Goal: Information Seeking & Learning: Learn about a topic

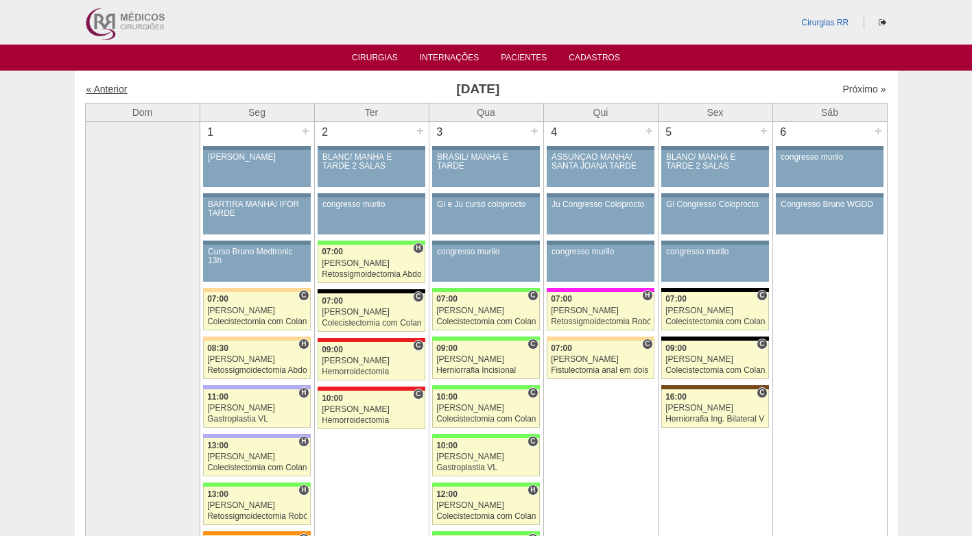
click at [118, 86] on link "« Anterior" at bounding box center [106, 89] width 41 height 11
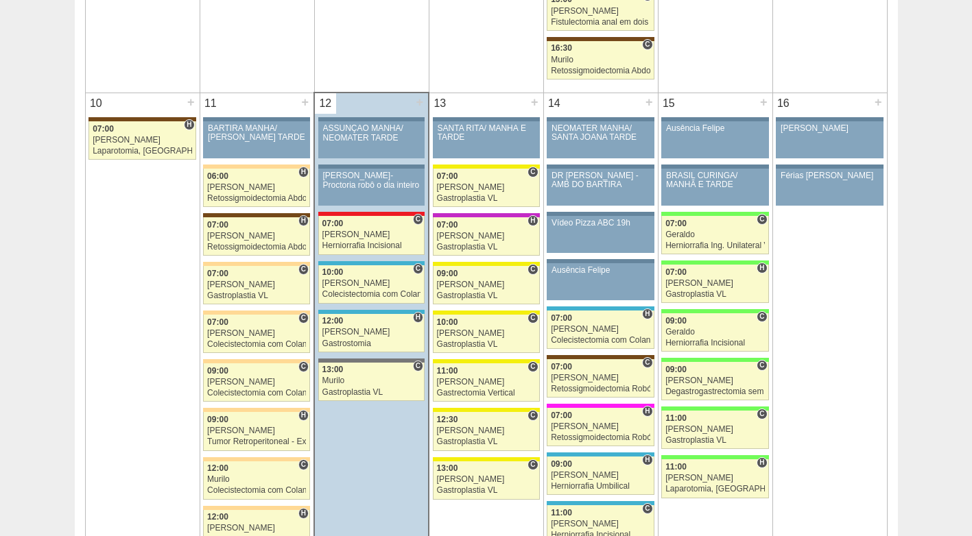
scroll to position [1509, 0]
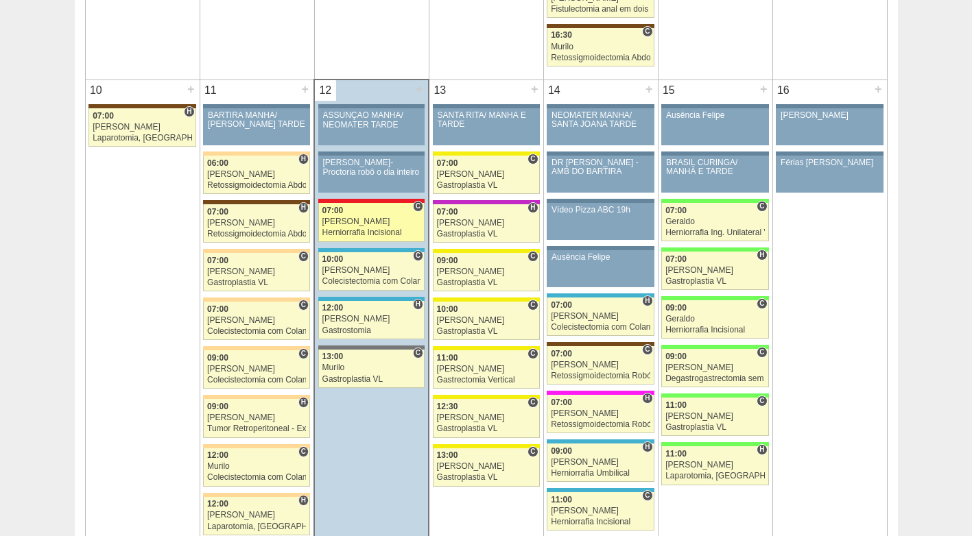
click at [365, 225] on div "[PERSON_NAME]" at bounding box center [371, 221] width 99 height 9
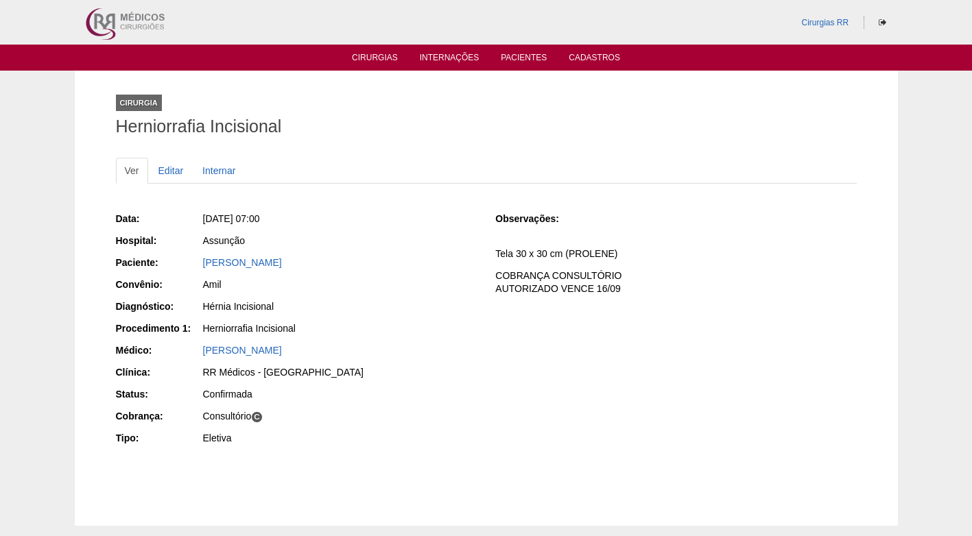
click at [372, 252] on div "Data: Ter, 12/08/2025 - 07:00 Hospital: Assunção Paciente: Alexandre Garutti Co…" at bounding box center [296, 330] width 361 height 246
click at [236, 263] on link "[PERSON_NAME]" at bounding box center [242, 262] width 79 height 11
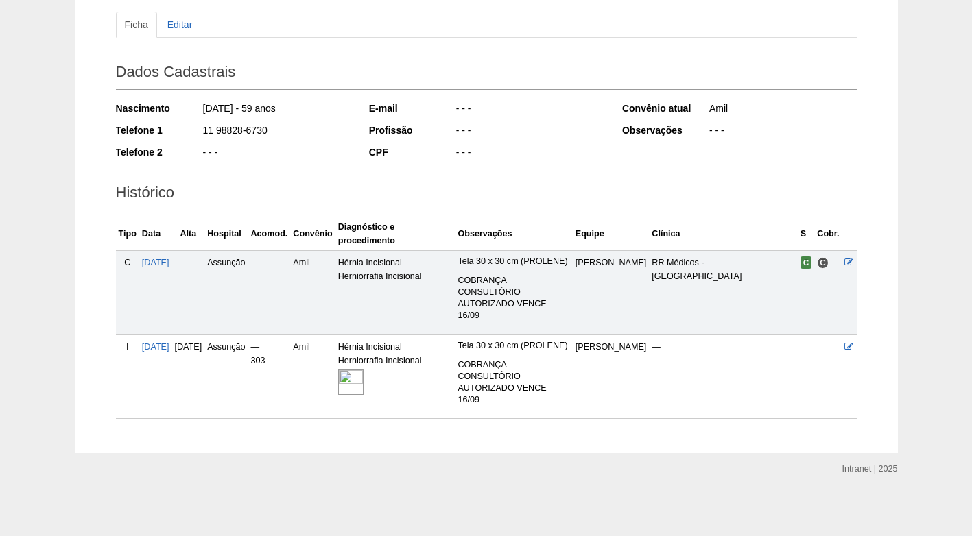
scroll to position [169, 0]
click at [363, 371] on img at bounding box center [350, 382] width 25 height 25
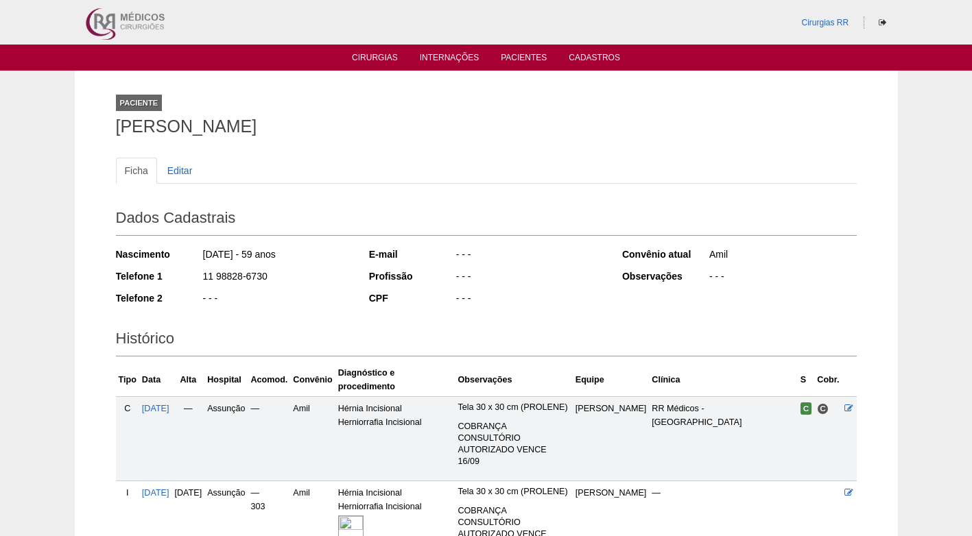
scroll to position [169, 0]
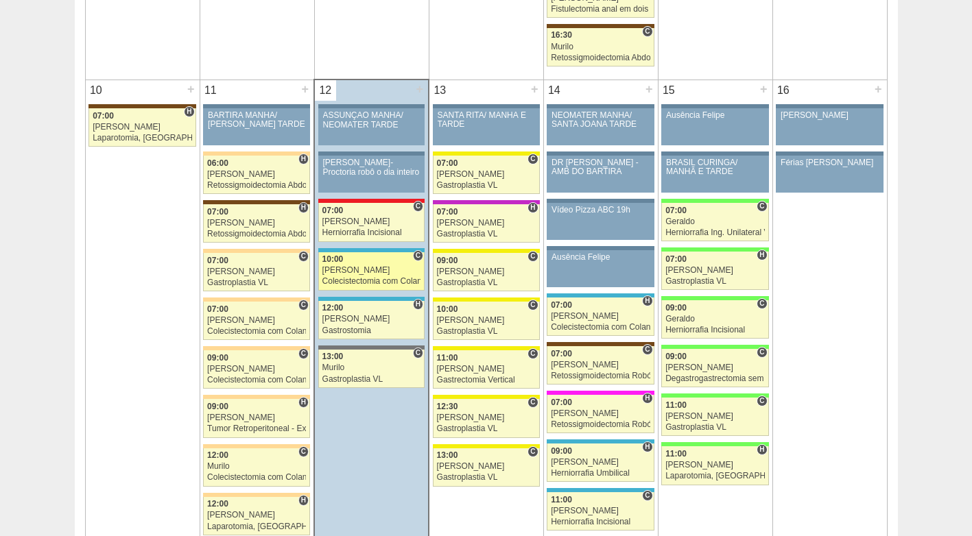
scroll to position [1509, 0]
click at [348, 269] on div "[PERSON_NAME]" at bounding box center [371, 270] width 99 height 9
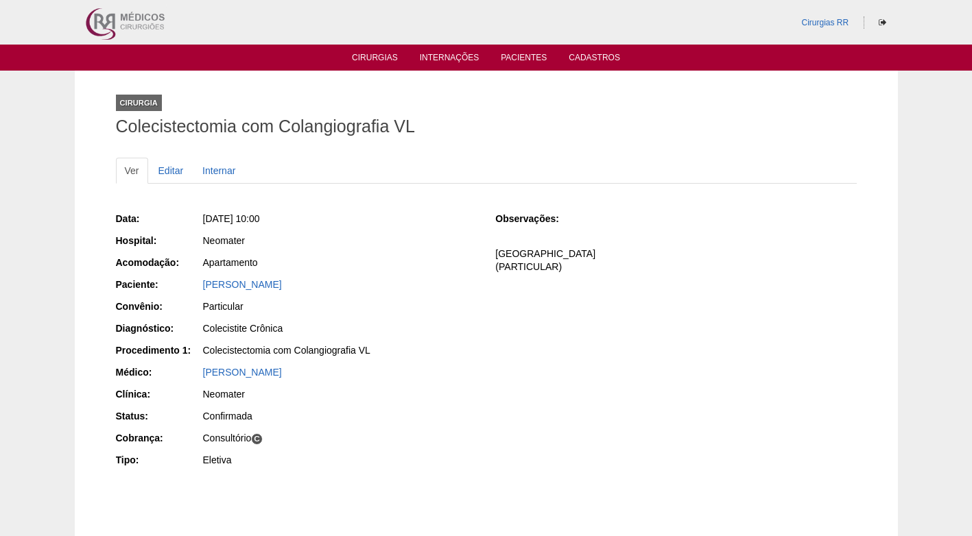
click at [245, 292] on div "Elaine Cristina Vitorino Gallego" at bounding box center [339, 286] width 275 height 17
click at [248, 287] on div "Elaine Cristina Vitorino Gallego" at bounding box center [340, 285] width 274 height 14
click at [282, 284] on link "Elaine Cristina Vitorino Gallego" at bounding box center [242, 284] width 79 height 11
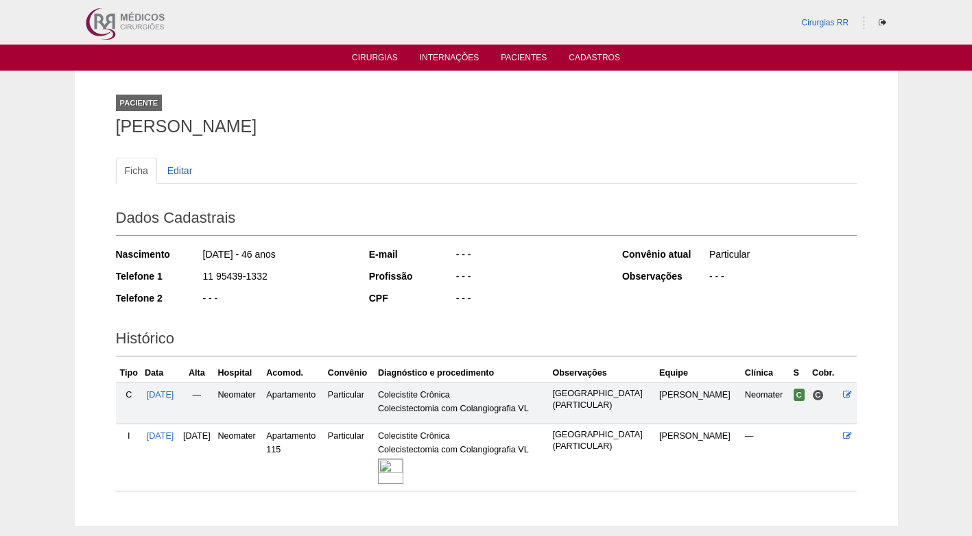
click at [403, 468] on img at bounding box center [390, 471] width 25 height 25
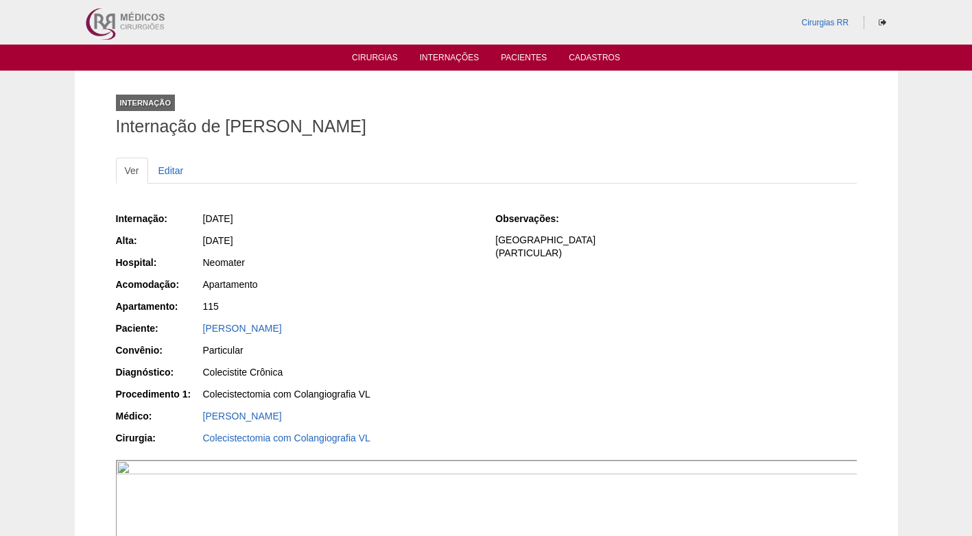
drag, startPoint x: 343, startPoint y: 328, endPoint x: 204, endPoint y: 320, distance: 138.8
click at [204, 320] on div "Internação: 12/08/2025 Alta: 12/08/2025 Hospital: Neomater Acomodação: Apartame…" at bounding box center [296, 330] width 361 height 246
copy link "[PERSON_NAME]"
drag, startPoint x: 499, startPoint y: 316, endPoint x: 489, endPoint y: 314, distance: 10.5
click at [498, 316] on div "Internação: 12/08/2025 Alta: 12/08/2025 Hospital: Neomater Acomodação: Apartame…" at bounding box center [486, 330] width 741 height 246
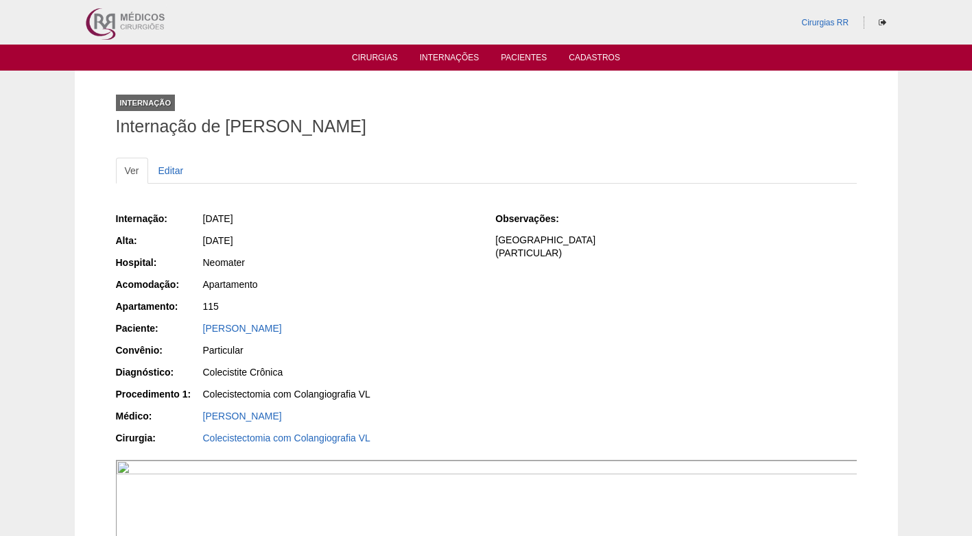
click at [413, 274] on div "Internação: 12/08/2025 Alta: 12/08/2025 Hospital: Neomater Acomodação: Apartame…" at bounding box center [296, 330] width 361 height 246
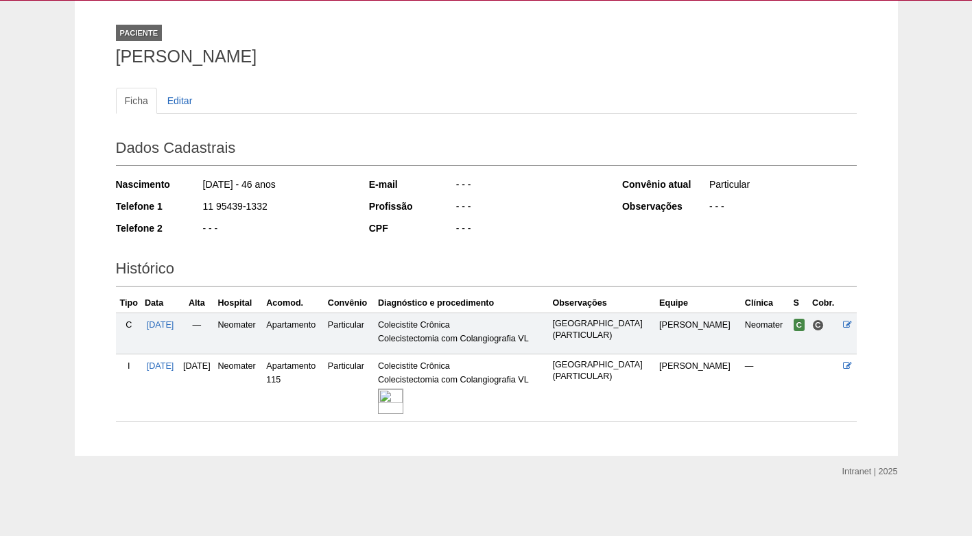
scroll to position [73, 0]
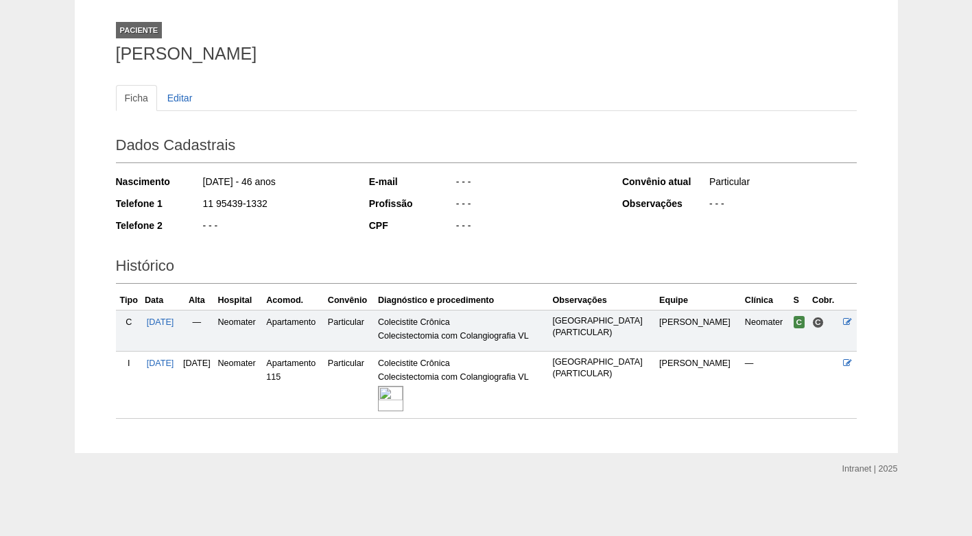
click at [499, 209] on div "- - -" at bounding box center [529, 205] width 149 height 17
click at [403, 407] on img at bounding box center [390, 398] width 25 height 25
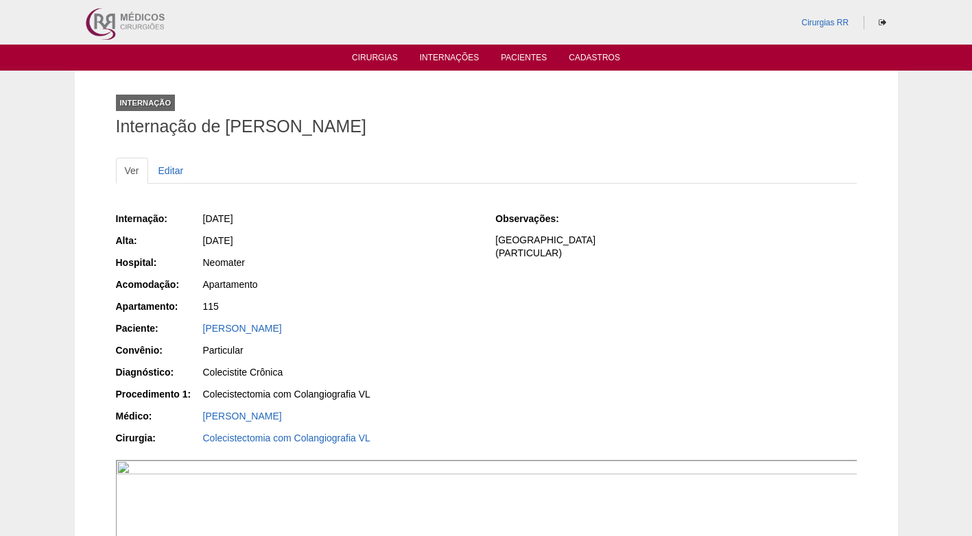
click at [368, 331] on div "[PERSON_NAME]" at bounding box center [340, 329] width 274 height 14
drag, startPoint x: 361, startPoint y: 334, endPoint x: 202, endPoint y: 334, distance: 159.8
click at [202, 334] on div "[PERSON_NAME]" at bounding box center [339, 330] width 275 height 17
copy link "[PERSON_NAME]"
click at [505, 354] on div "Internação: [DATE] [GEOGRAPHIC_DATA]: [DATE] Hospital: Neomater Acomodação: Apa…" at bounding box center [486, 330] width 741 height 246
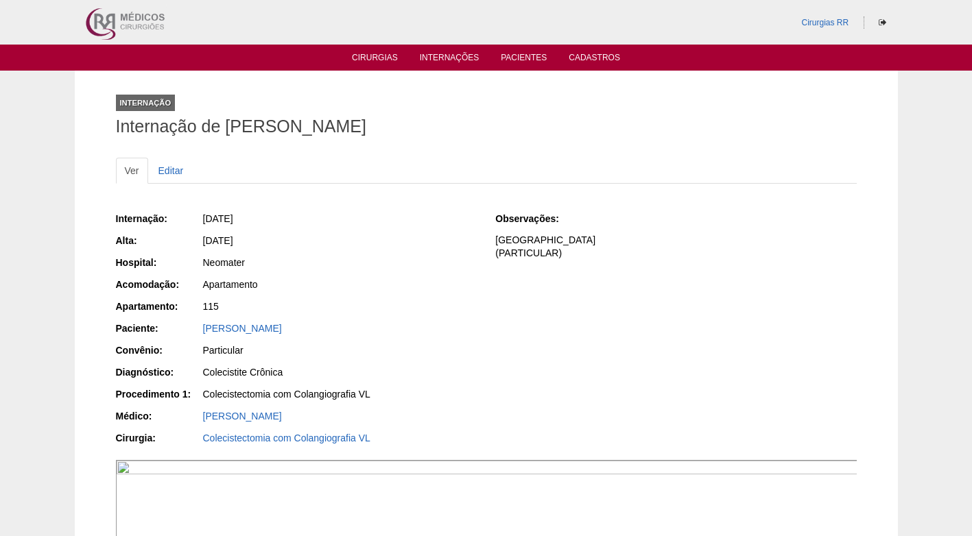
click at [436, 287] on div "Apartamento" at bounding box center [340, 285] width 274 height 14
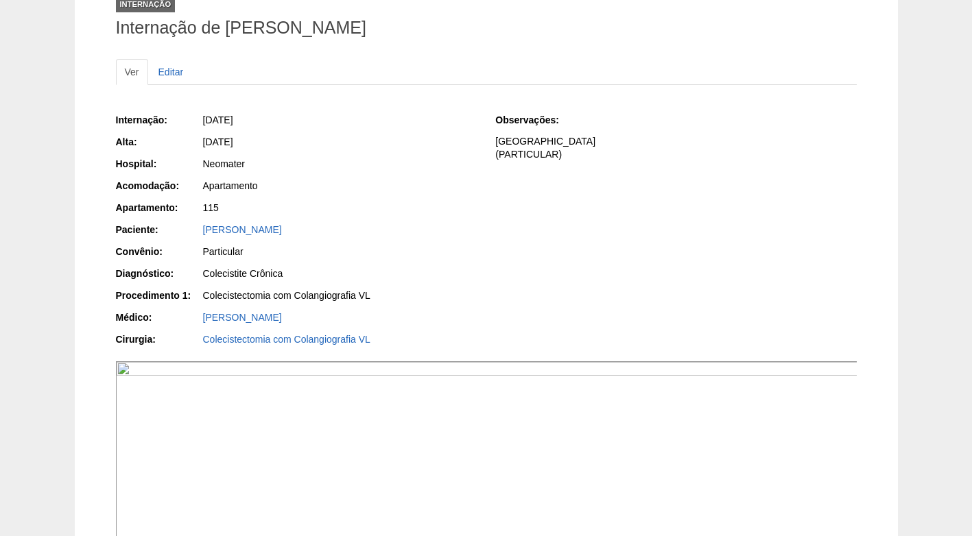
scroll to position [69, 0]
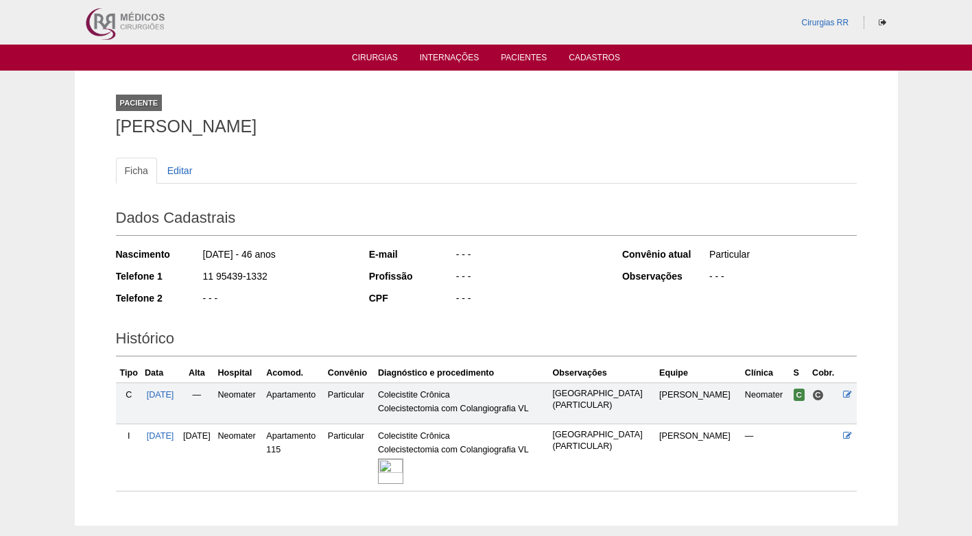
scroll to position [73, 0]
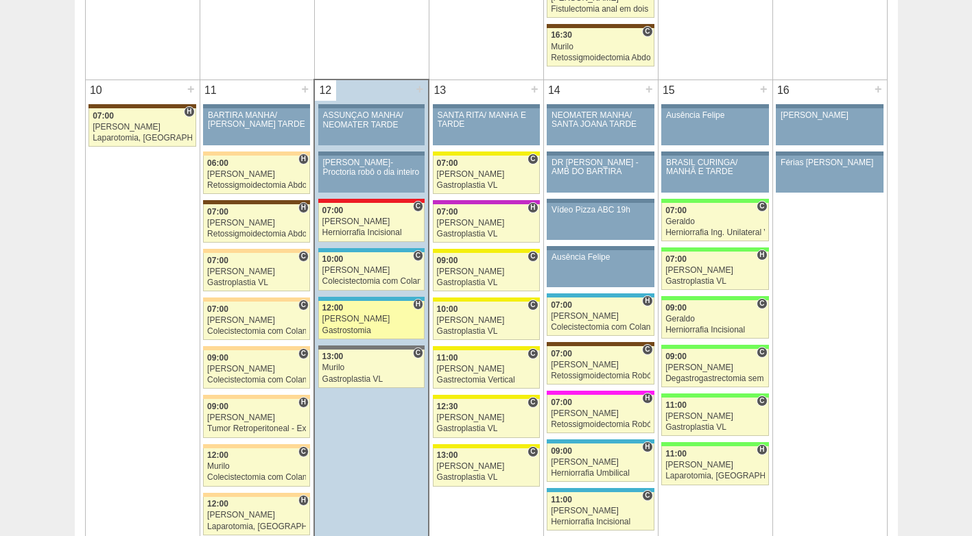
scroll to position [1509, 0]
click at [379, 320] on div "[PERSON_NAME]" at bounding box center [371, 319] width 99 height 9
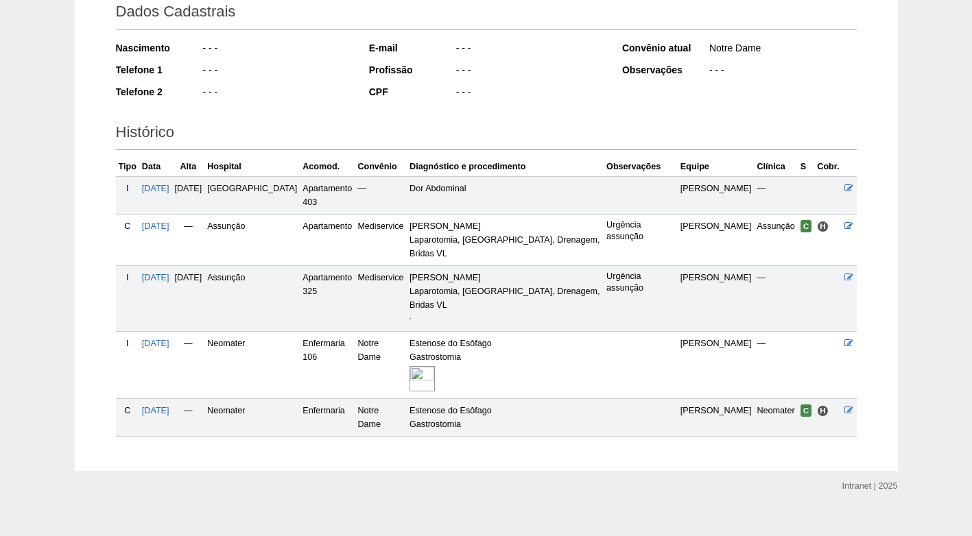
scroll to position [212, 0]
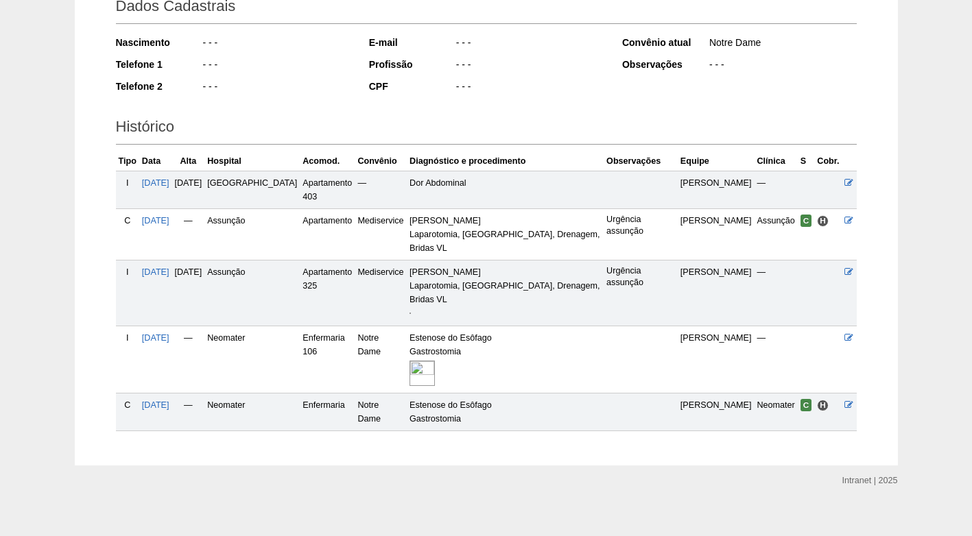
click at [412, 361] on img at bounding box center [421, 373] width 25 height 25
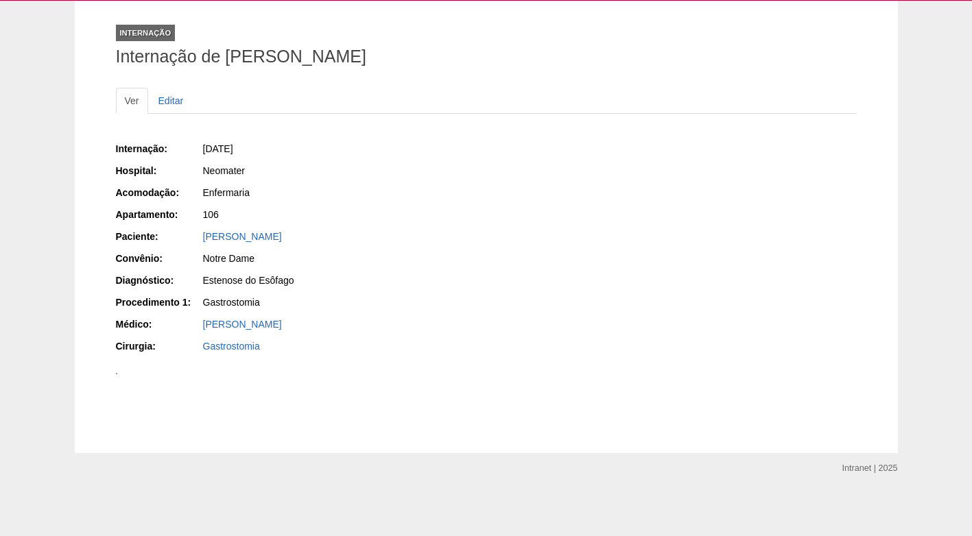
scroll to position [130, 0]
click at [429, 252] on div "Notre Dame" at bounding box center [340, 259] width 274 height 14
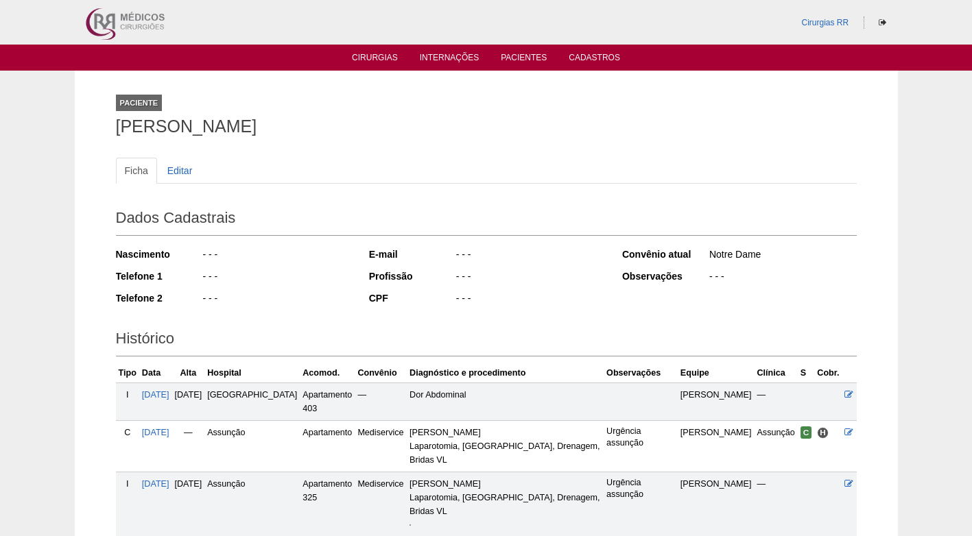
scroll to position [207, 0]
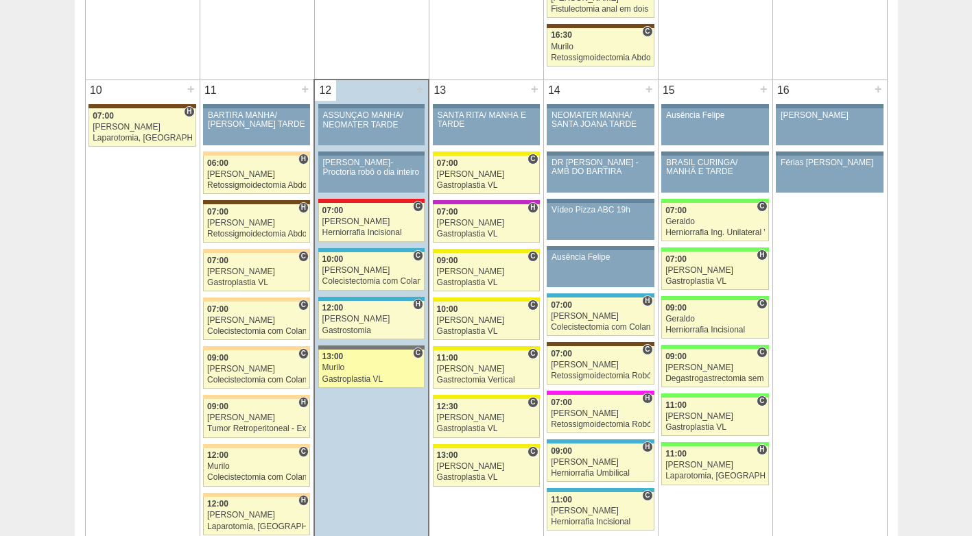
scroll to position [1509, 0]
click at [355, 379] on div "Gastroplastia VL" at bounding box center [371, 379] width 99 height 9
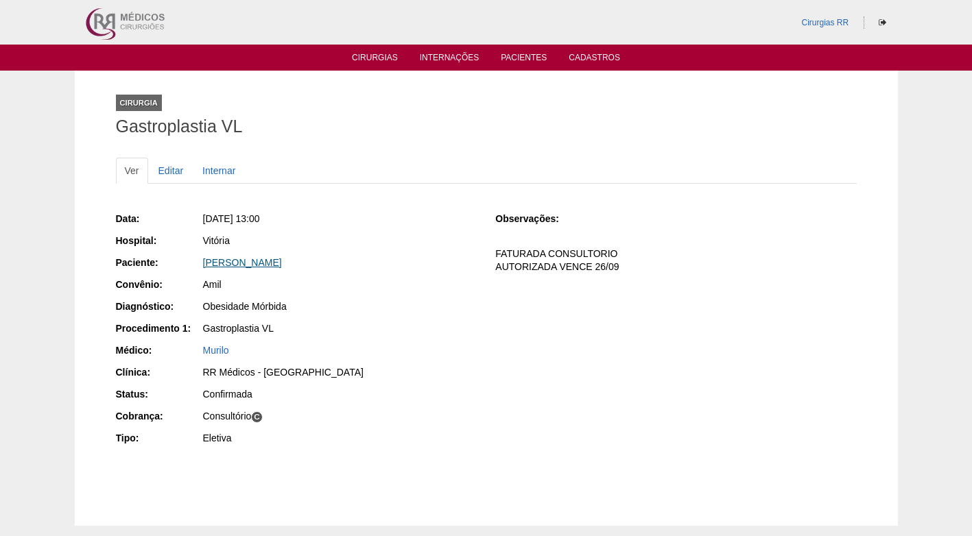
click at [272, 264] on link "[PERSON_NAME]" at bounding box center [242, 262] width 79 height 11
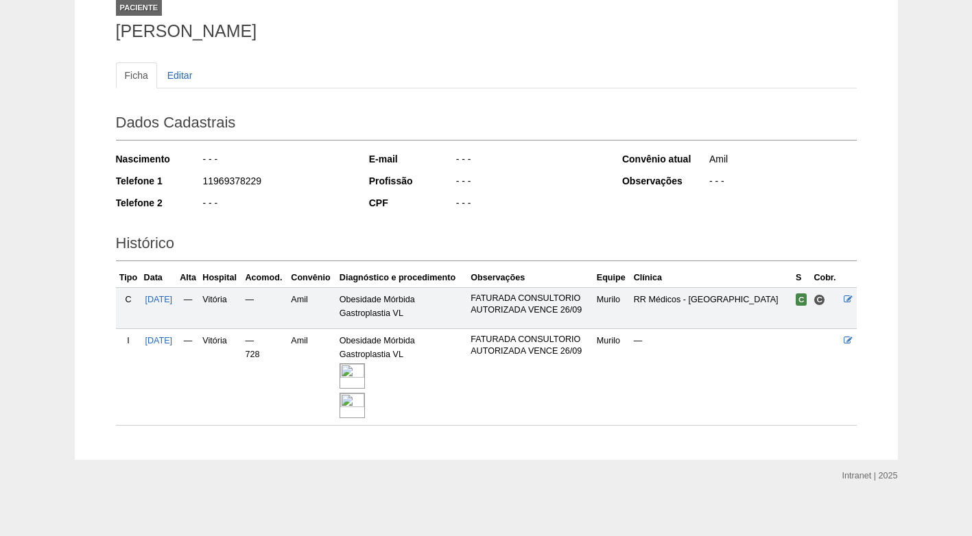
scroll to position [102, 0]
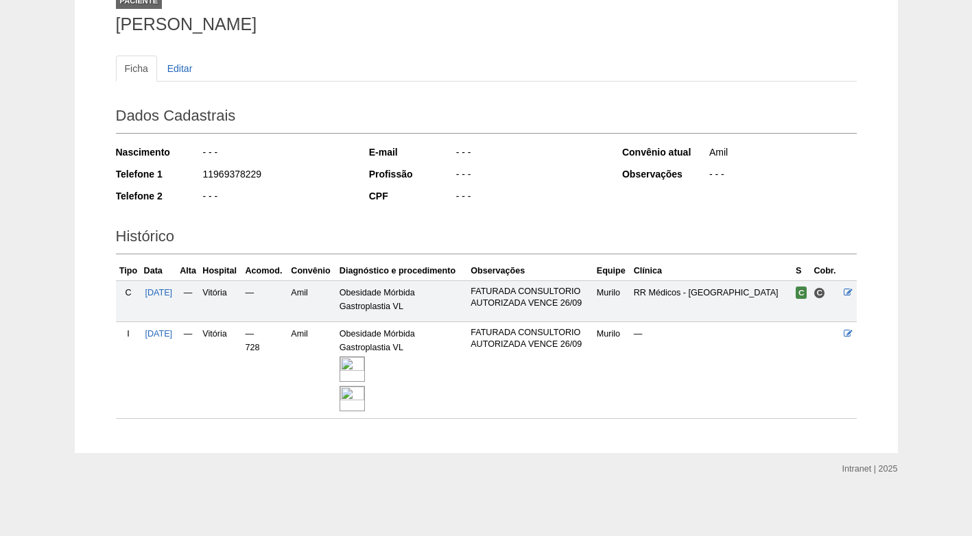
click at [356, 367] on img at bounding box center [351, 369] width 25 height 25
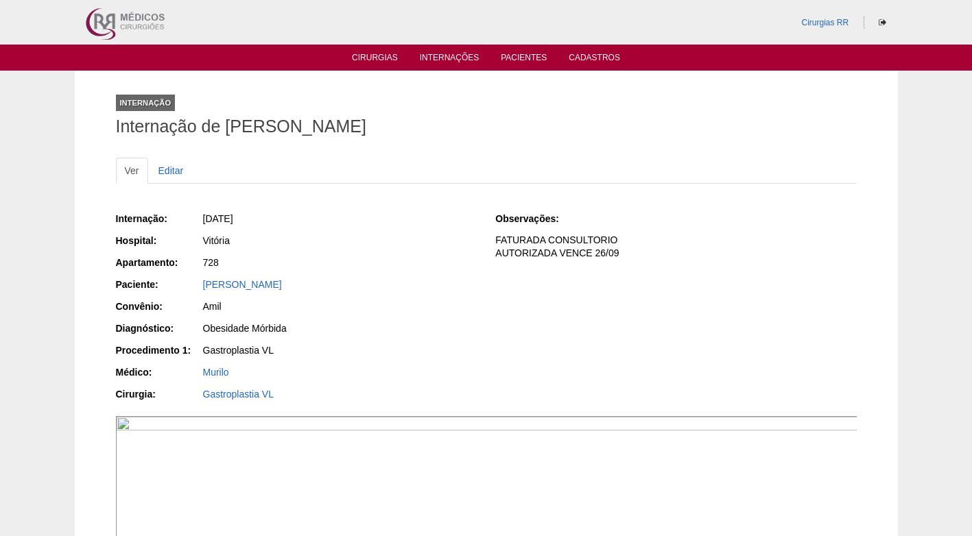
click at [474, 324] on div "Obesidade Mórbida" at bounding box center [340, 329] width 274 height 14
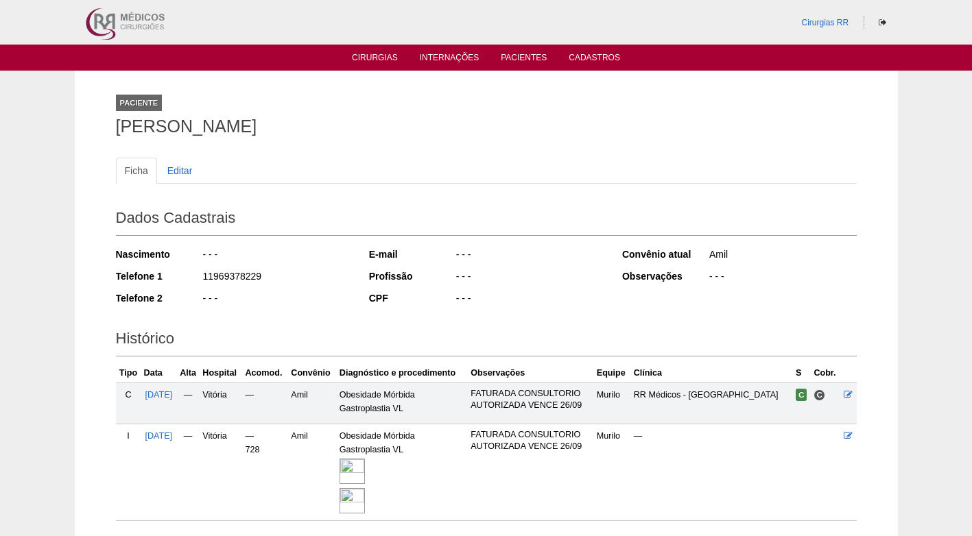
scroll to position [98, 0]
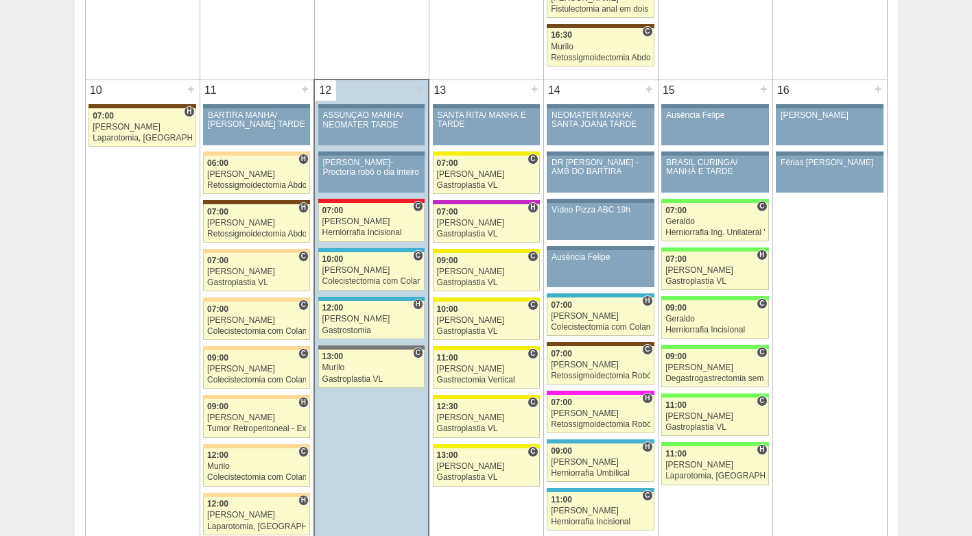
scroll to position [1509, 0]
click at [359, 314] on link "88283 Ricardo Fernandes H 12:00 Ricardo Fernandes Gastrostomia Hospital Neomate…" at bounding box center [371, 320] width 106 height 38
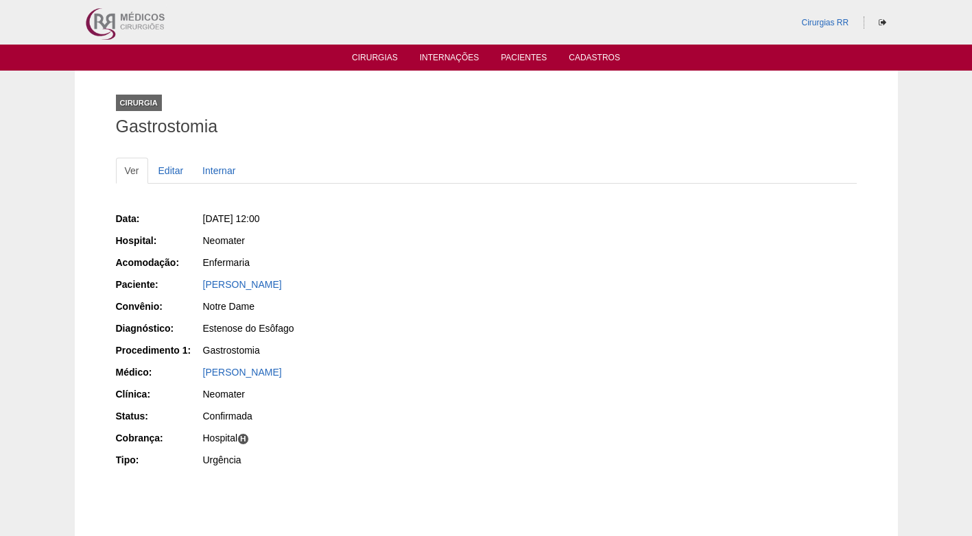
click at [364, 287] on div "[PERSON_NAME]" at bounding box center [340, 285] width 274 height 14
drag, startPoint x: 346, startPoint y: 283, endPoint x: 202, endPoint y: 285, distance: 144.0
click at [203, 285] on div "[PERSON_NAME]" at bounding box center [340, 285] width 274 height 14
copy link "[PERSON_NAME]"
click at [488, 291] on div "Data: [DATE] 12:00 Hospital: Neomater Acomodação: Enfermaria Paciente: [PERSON_…" at bounding box center [486, 341] width 741 height 268
